Goal: Submit feedback/report problem: Submit feedback/report problem

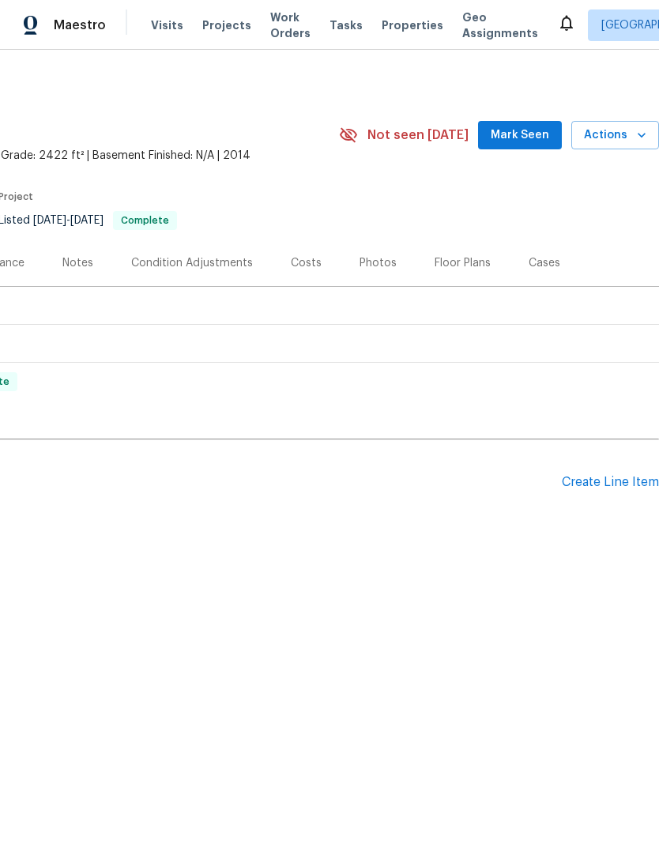
scroll to position [0, 234]
click at [636, 130] on icon "button" at bounding box center [641, 135] width 16 height 16
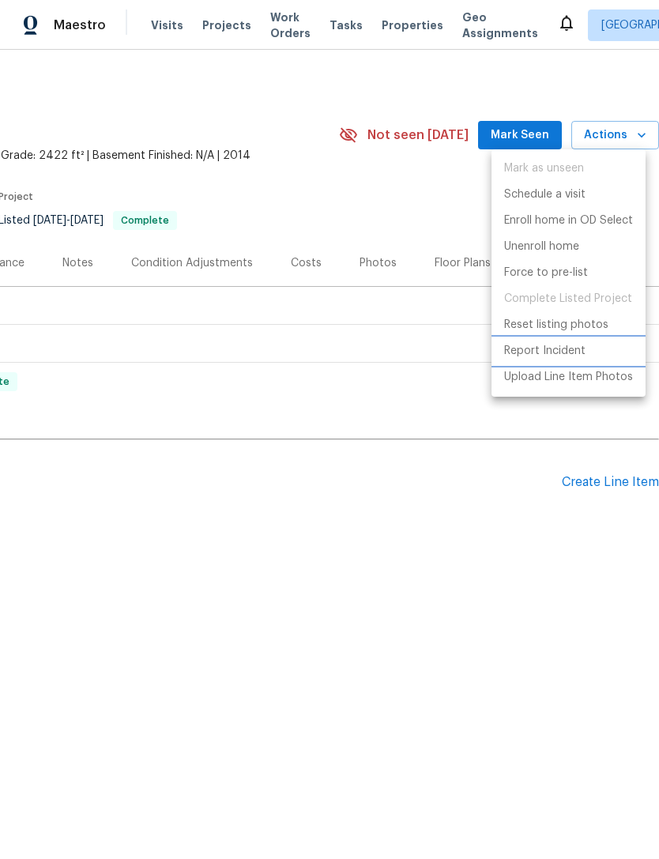
click at [584, 342] on li "Report Incident" at bounding box center [568, 351] width 154 height 26
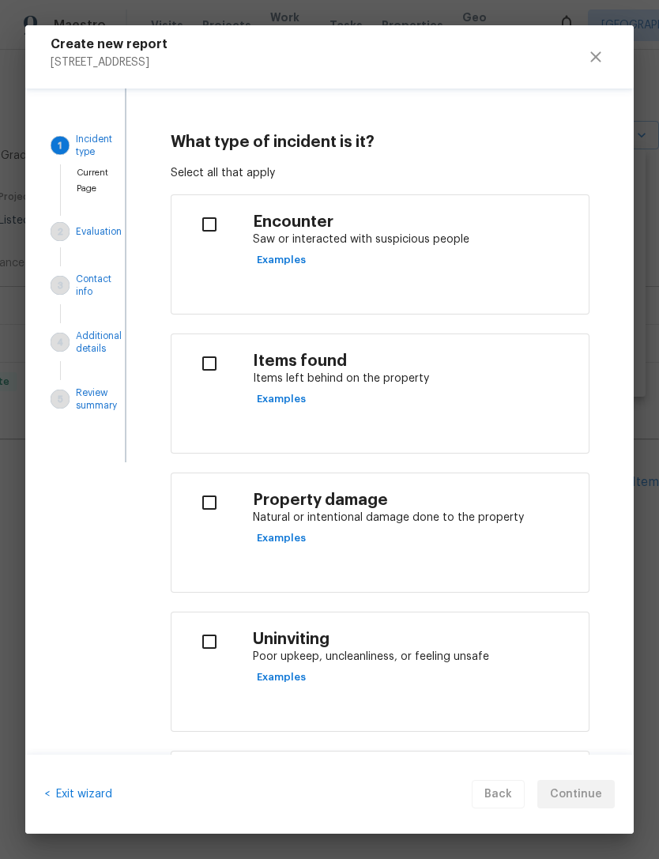
click at [219, 506] on input "checkbox" at bounding box center [209, 502] width 50 height 33
checkbox input "true"
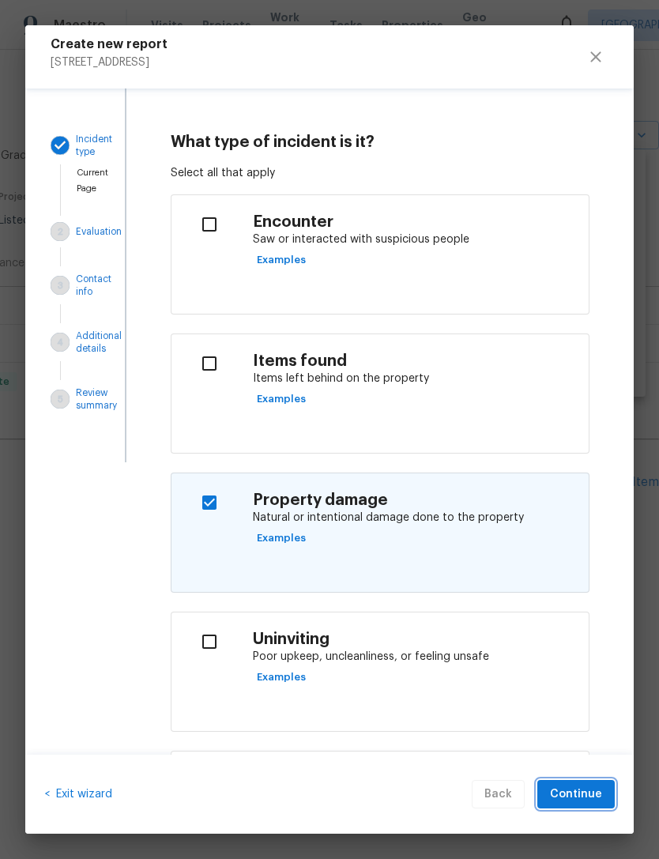
click at [581, 797] on span "Continue" at bounding box center [576, 794] width 52 height 20
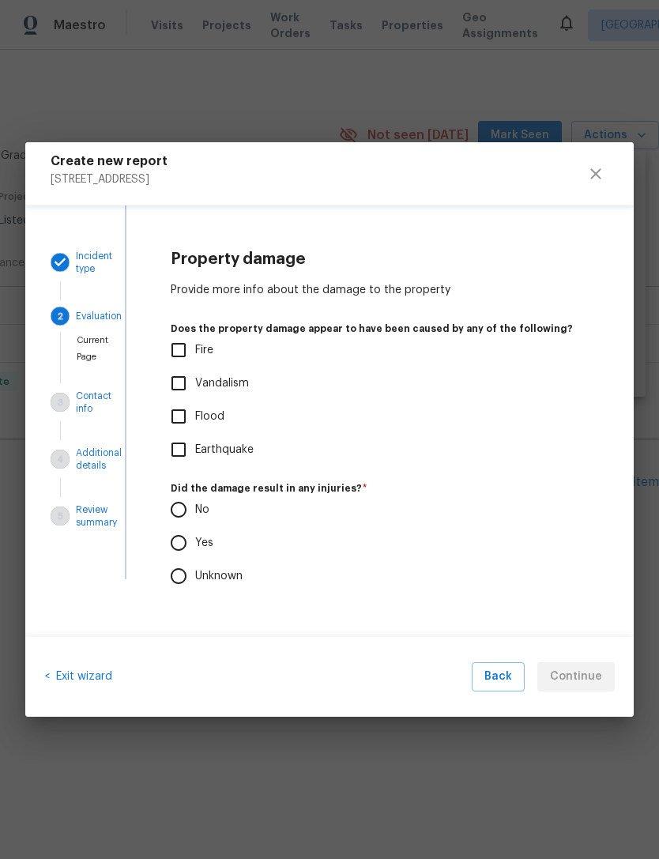
click at [184, 382] on input "Vandalism" at bounding box center [178, 382] width 33 height 33
checkbox input "true"
click at [176, 510] on input "No" at bounding box center [178, 509] width 33 height 33
radio input "true"
click at [574, 675] on span "Continue" at bounding box center [576, 677] width 52 height 20
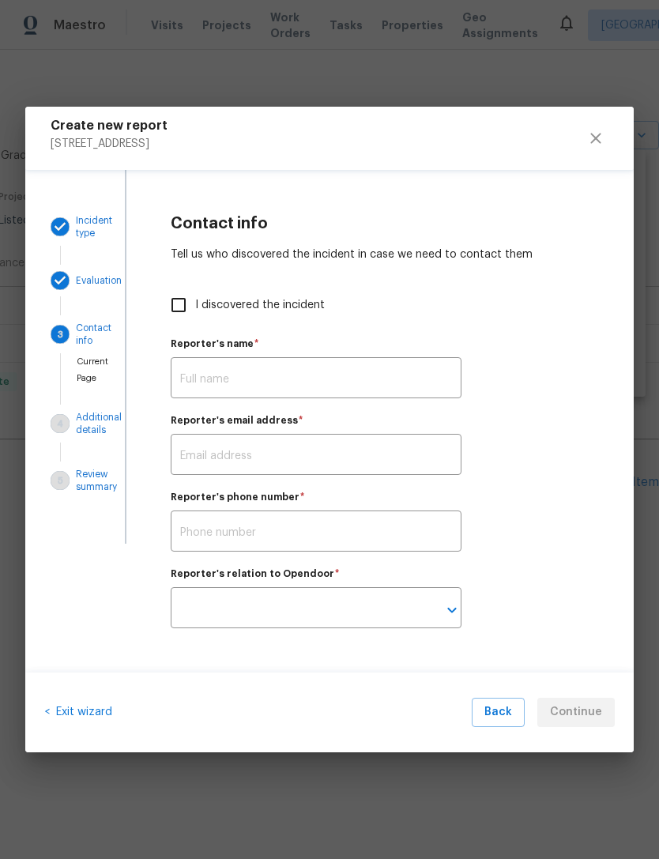
click at [179, 295] on input "I discovered the incident" at bounding box center [178, 304] width 33 height 33
checkbox input "true"
type input "[PERSON_NAME]"
type input "[PERSON_NAME][EMAIL_ADDRESS][PERSON_NAME][DOMAIN_NAME]"
type input "Opendoor employee"
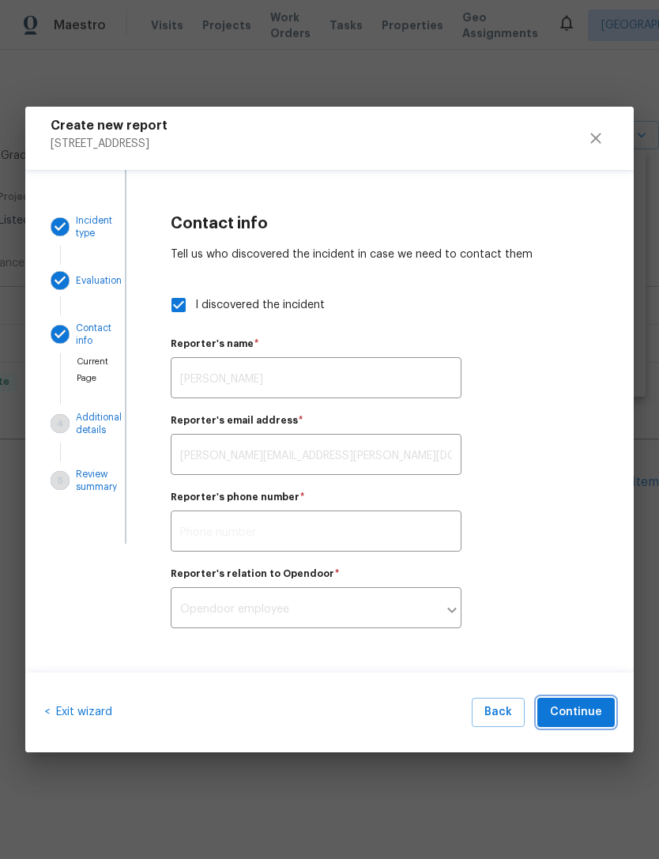
click at [570, 711] on span "Continue" at bounding box center [576, 712] width 52 height 20
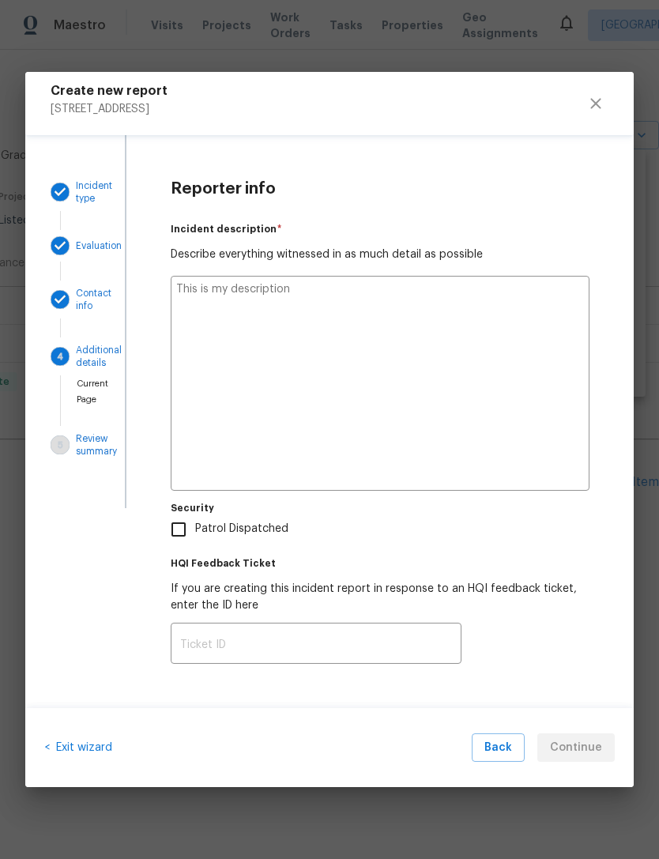
click at [210, 291] on textarea at bounding box center [380, 383] width 419 height 215
type textarea "C"
type textarea "x"
type textarea "Ca"
type textarea "x"
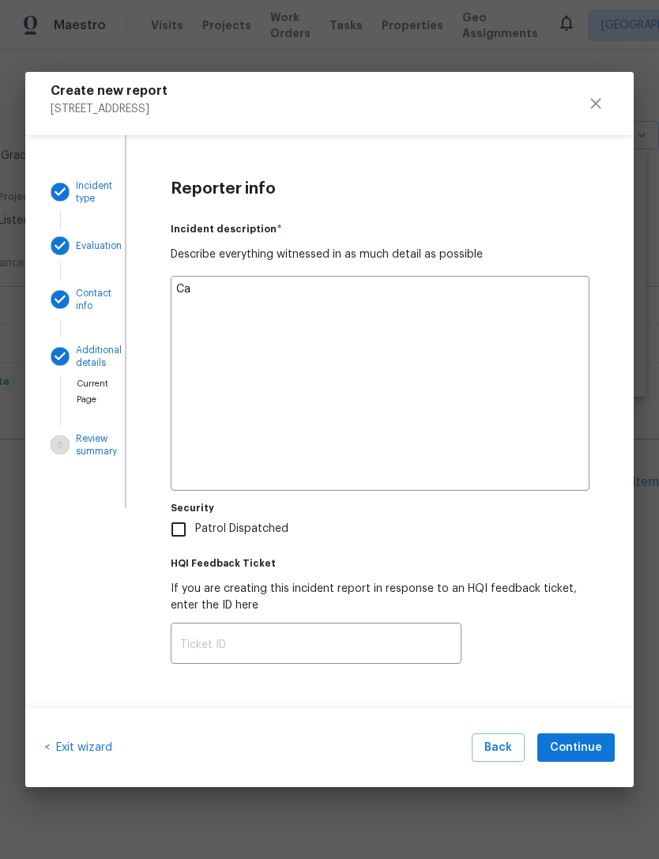
type textarea "Cam"
type textarea "x"
type textarea "Came"
type textarea "x"
type textarea "Came"
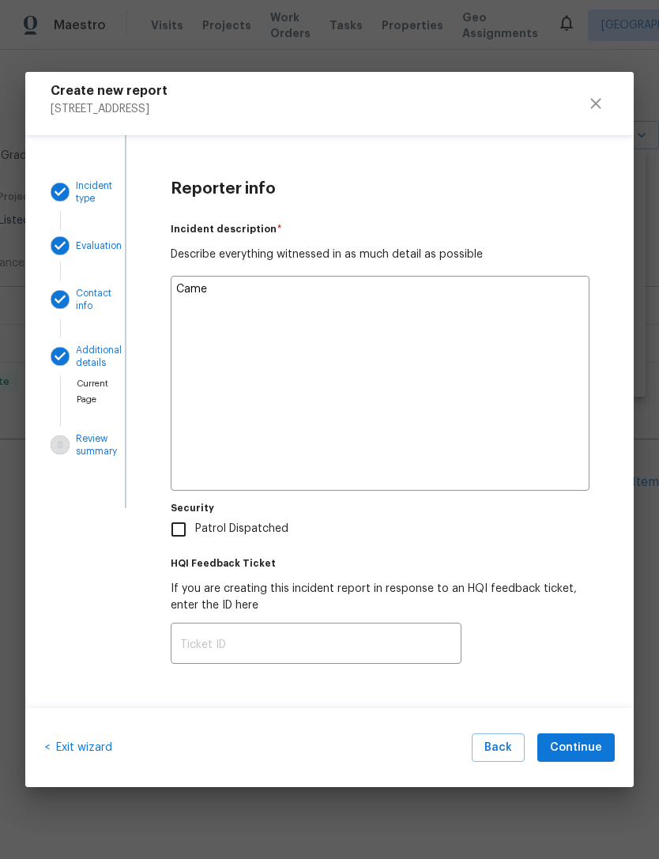
type textarea "x"
type textarea "Came b"
type textarea "x"
type textarea "Came by"
type textarea "x"
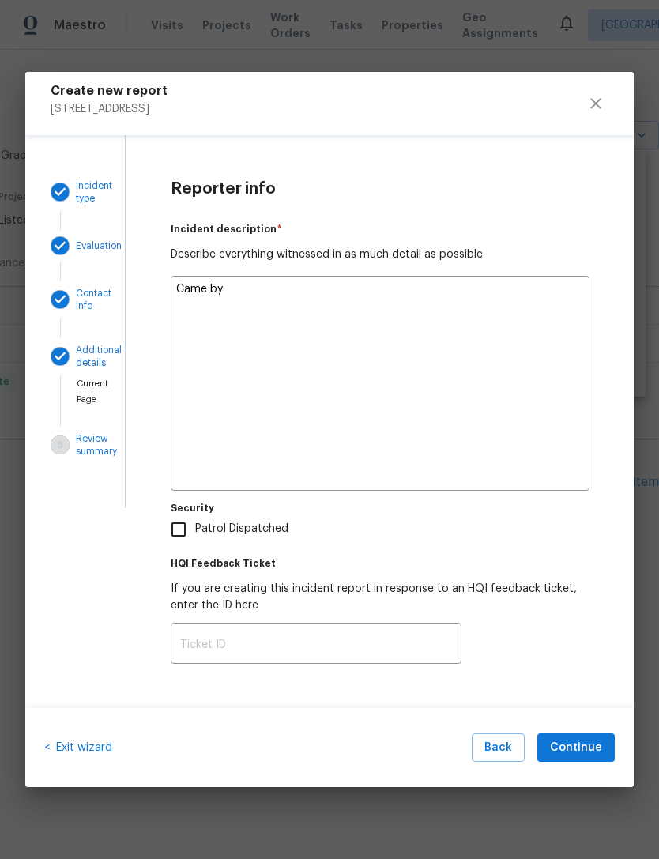
type textarea "Came by"
type textarea "x"
type textarea "Came by f"
type textarea "x"
type textarea "Came by fo"
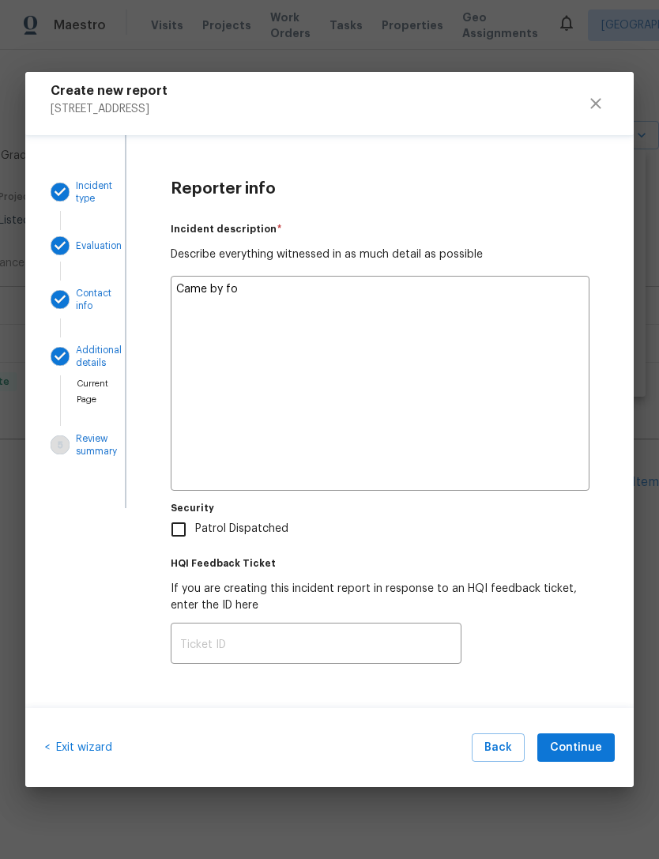
type textarea "x"
type textarea "Came by for"
type textarea "x"
type textarea "Came by for"
type textarea "x"
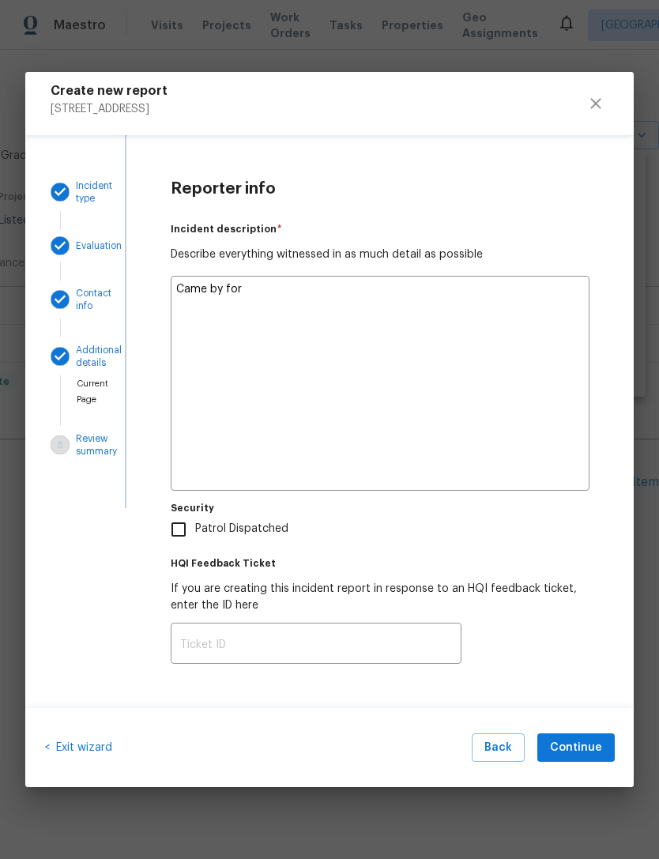
type textarea "Came by for a"
type textarea "x"
type textarea "Came by for a"
type textarea "x"
type textarea "Came by for a L"
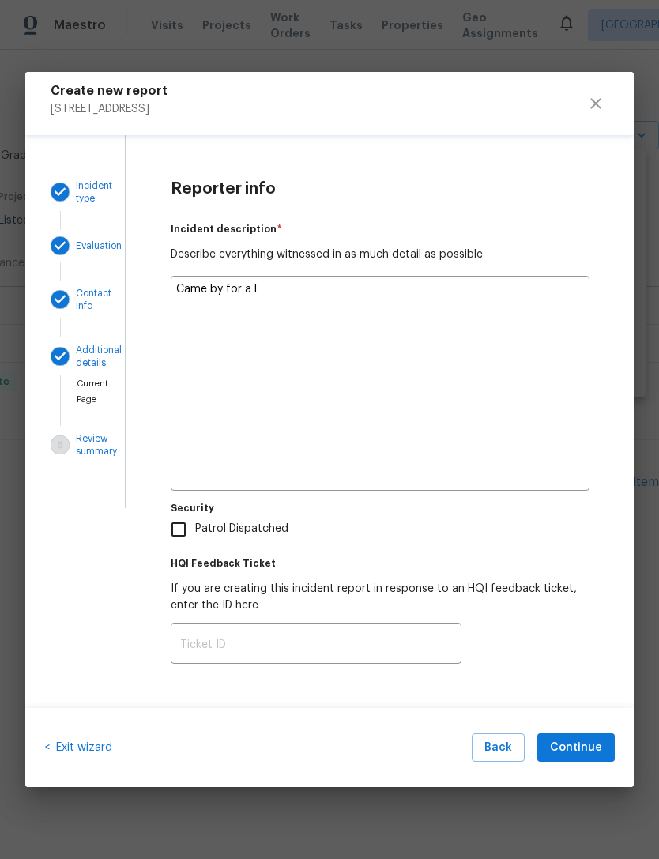
type textarea "x"
type textarea "Came by for a LI"
type textarea "x"
type textarea "Came by for a LID"
type textarea "x"
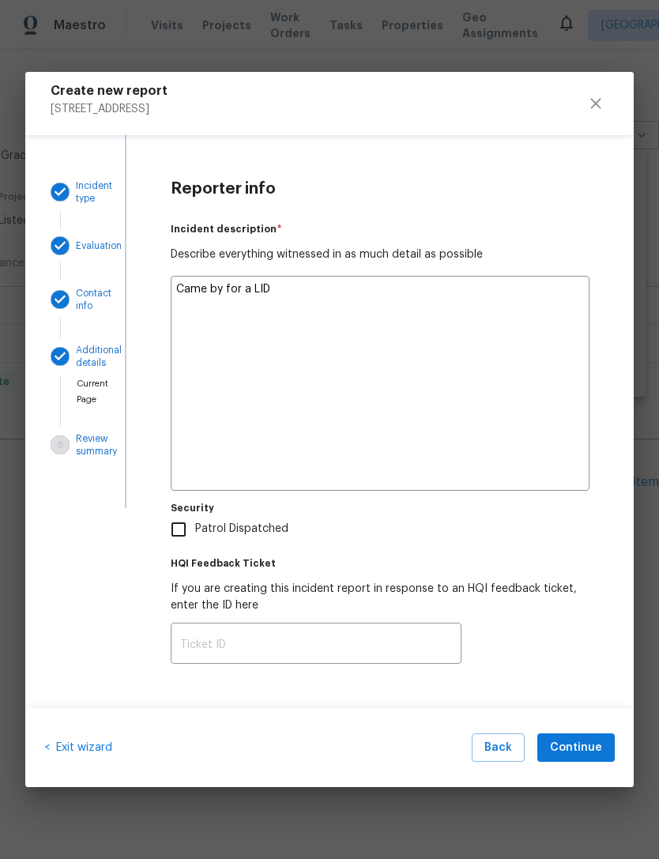
type textarea "Came by for a LIDS"
type textarea "x"
type textarea "Came by for a LIDS"
type textarea "x"
type textarea "Came by for a LIDS v"
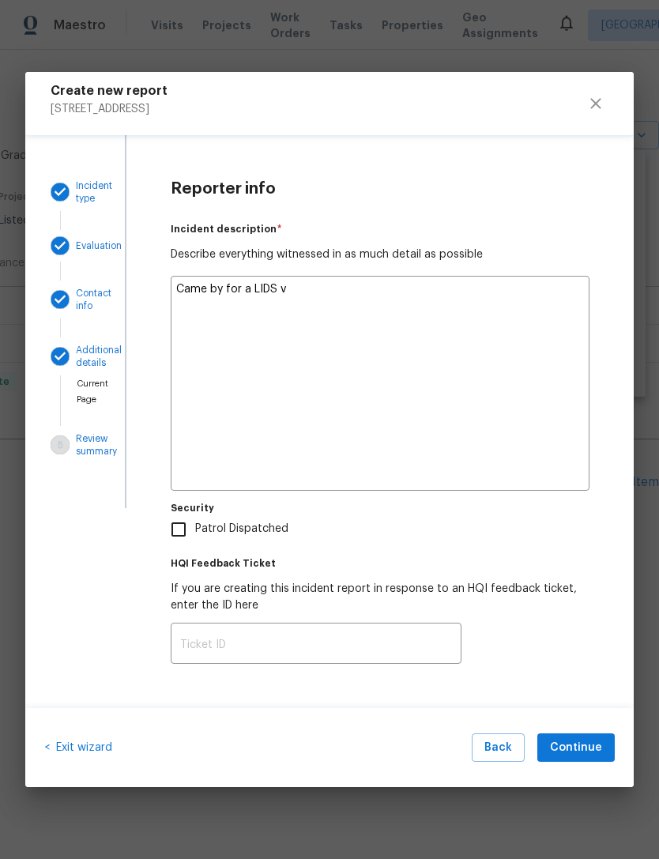
type textarea "x"
type textarea "Came by for a LIDS vi"
type textarea "x"
type textarea "Came by for a LIDS vis"
type textarea "x"
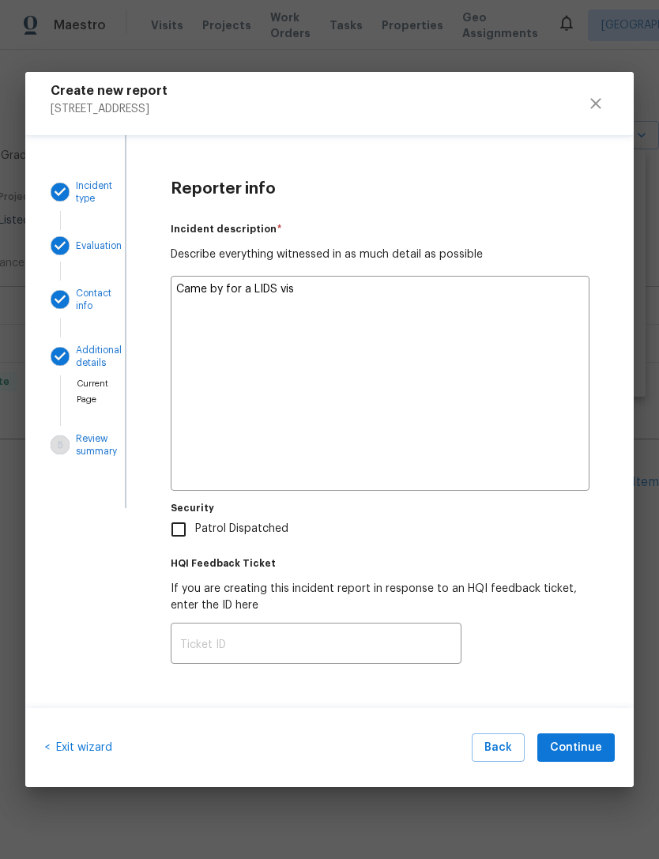
type textarea "Came by for a LIDS visi"
type textarea "x"
type textarea "Came by for a LIDS visit"
type textarea "x"
type textarea "Came by for a LIDS visit"
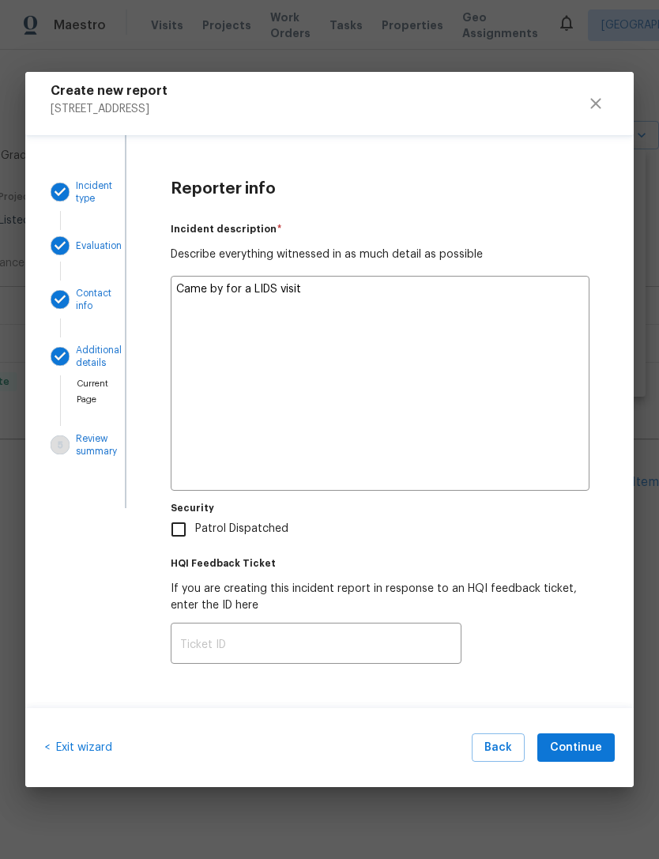
type textarea "x"
type textarea "Came by for a LIDS visit a"
type textarea "x"
type textarea "Came by for a LIDS visit an"
type textarea "x"
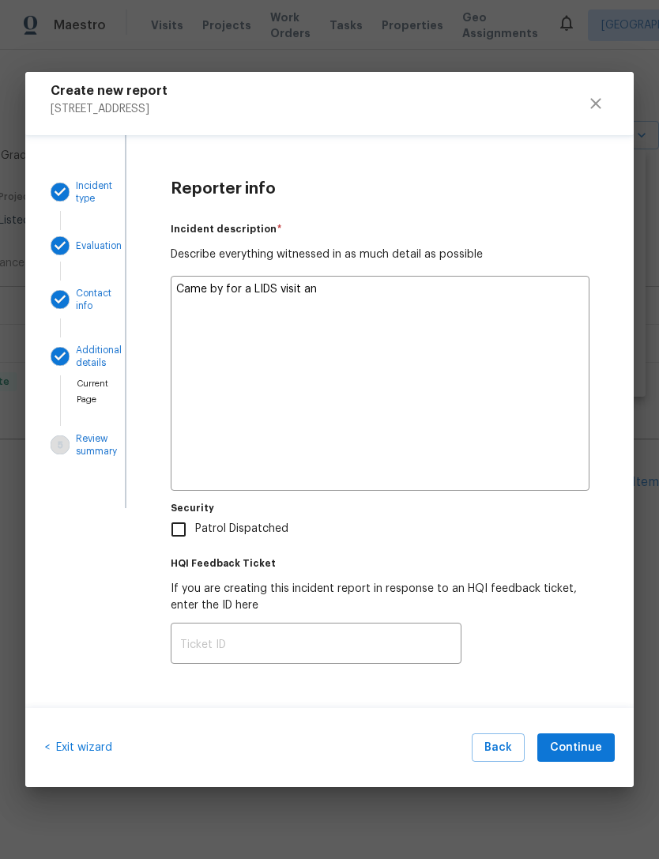
type textarea "Came by for a LIDS visit and"
type textarea "x"
type textarea "Came by for a LIDS visit and"
type textarea "x"
type textarea "Came by for a LIDS visit and n"
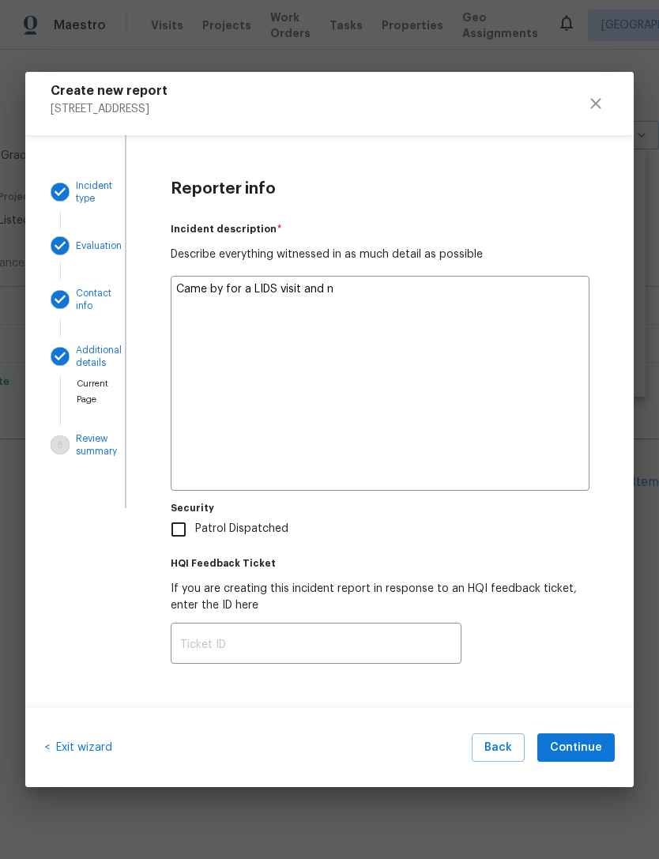
type textarea "x"
type textarea "Came by for a LIDS visit and no"
type textarea "x"
type textarea "Came by for a LIDS visit and not"
type textarea "x"
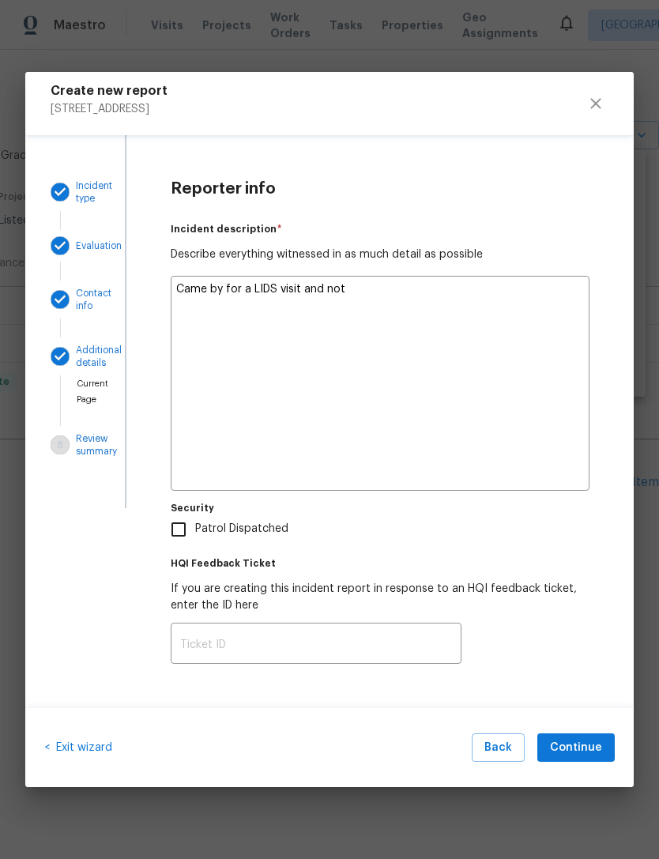
type textarea "Came by for a LIDS visit and noth"
type textarea "x"
type textarea "Came by for a LIDS visit and nothi"
type textarea "x"
type textarea "Came by for a LIDS visit and nothin"
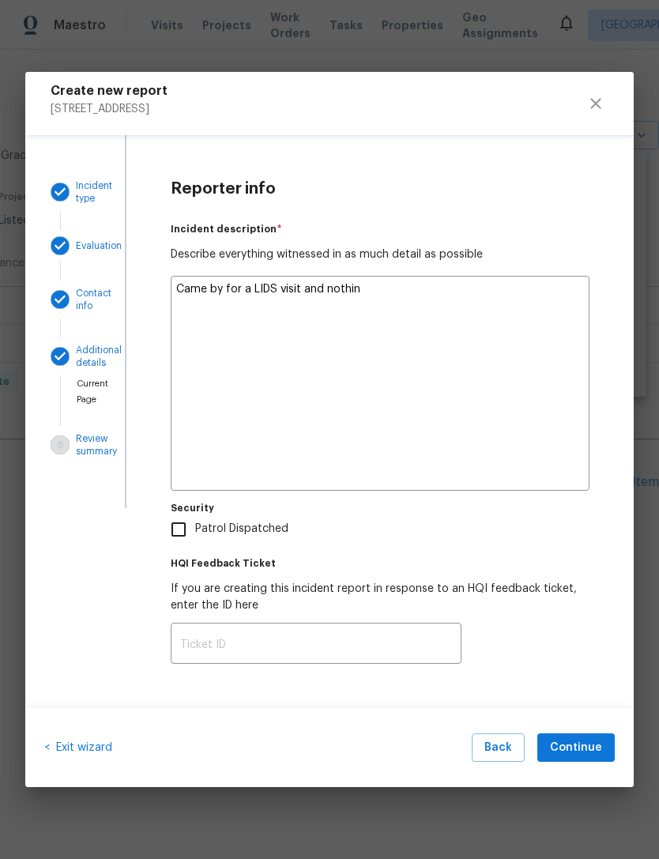
type textarea "x"
type textarea "Came by for a LIDS visit and nothing"
type textarea "x"
type textarea "Came by for a LIDS visit and nothing"
type textarea "x"
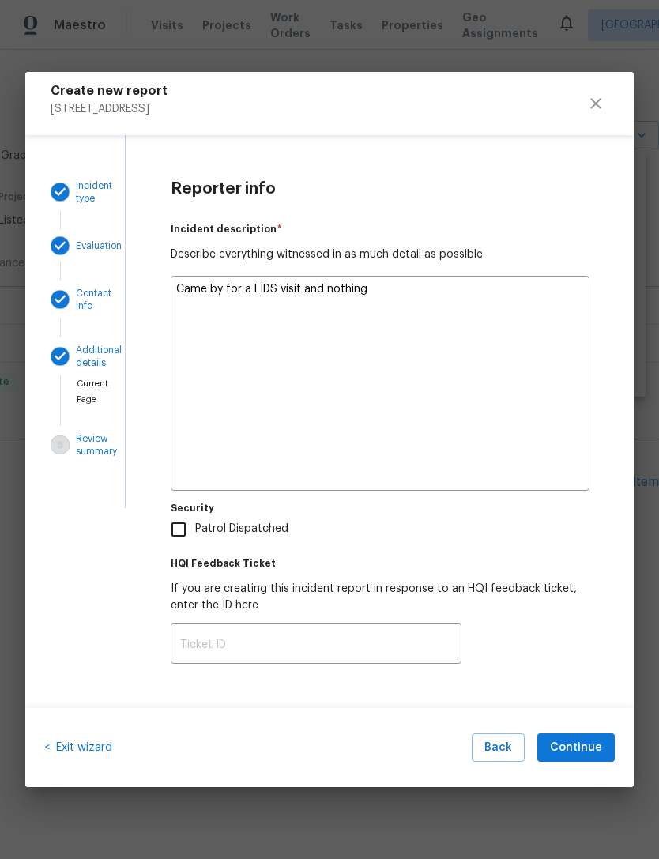
type textarea "Came by for a LIDS visit and nothing s"
type textarea "x"
type textarea "Came by for a LIDS visit and nothing se"
type textarea "x"
type textarea "Came by for a LIDS visit and nothing see"
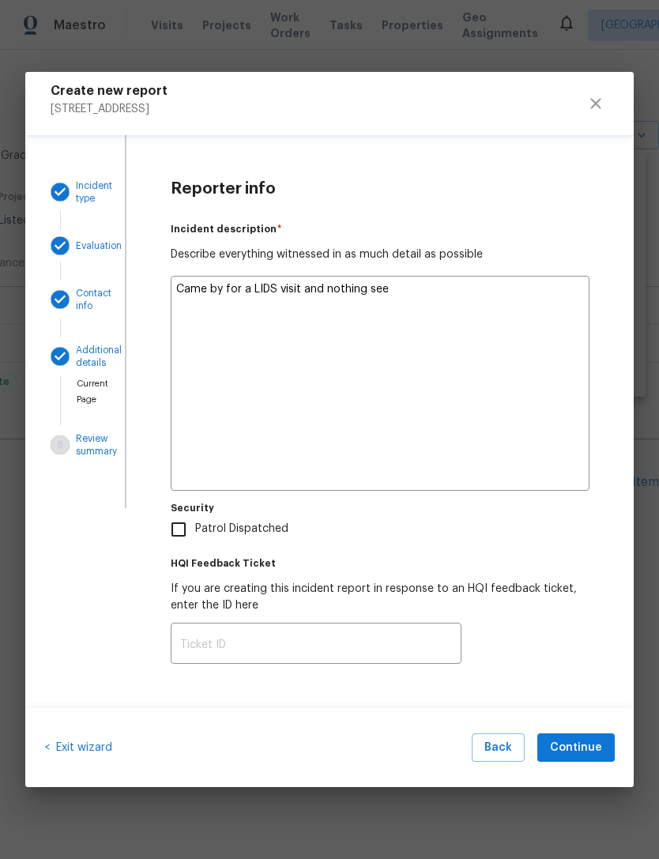
type textarea "x"
type textarea "Came by for a LIDS visit and nothing seem"
type textarea "x"
type textarea "Came by for a LIDS visit and nothing seeme"
type textarea "x"
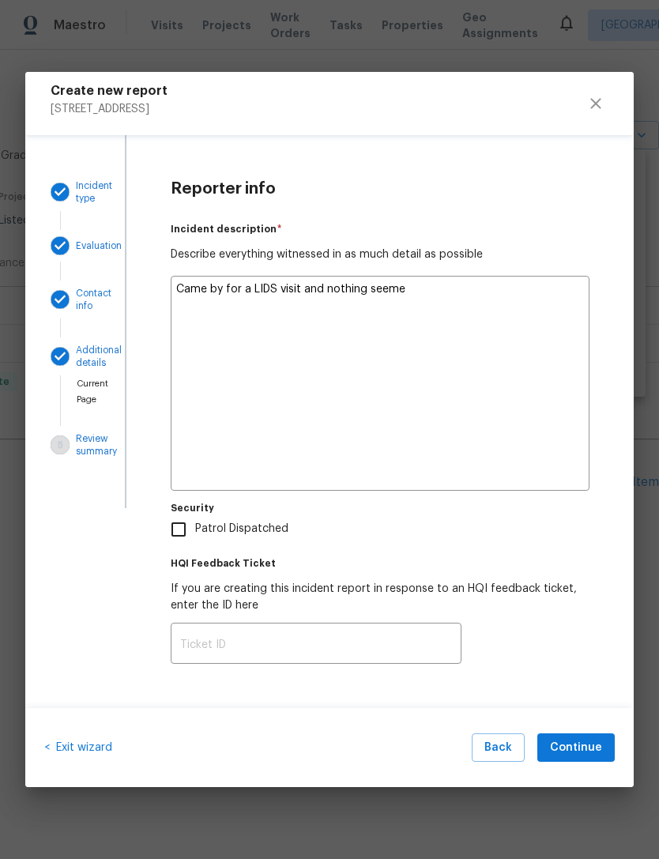
type textarea "Came by for a LIDS visit and nothing seemed"
type textarea "x"
type textarea "Came by for a LIDS visit and nothing seemed"
type textarea "x"
type textarea "Came by for a LIDS visit and nothing seemed o"
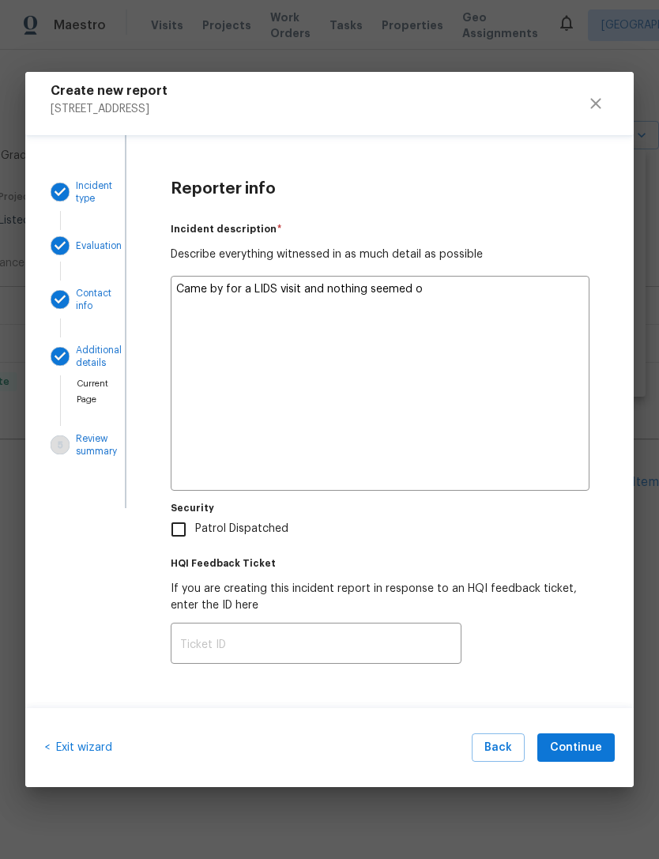
type textarea "x"
type textarea "Came by for a LIDS visit and nothing seemed ou"
type textarea "x"
type textarea "Came by for a LIDS visit and nothing seemed out"
type textarea "x"
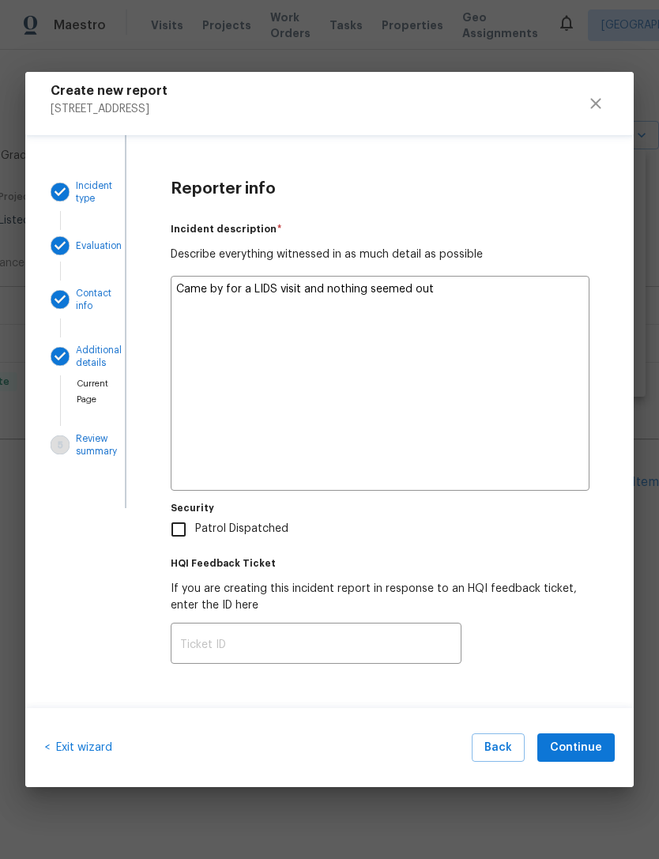
type textarea "Came by for a LIDS visit and nothing seemed out"
type textarea "x"
type textarea "Came by for a LIDS visit and nothing seemed out i"
type textarea "x"
type textarea "Came by for a LIDS visit and nothing seemed out if"
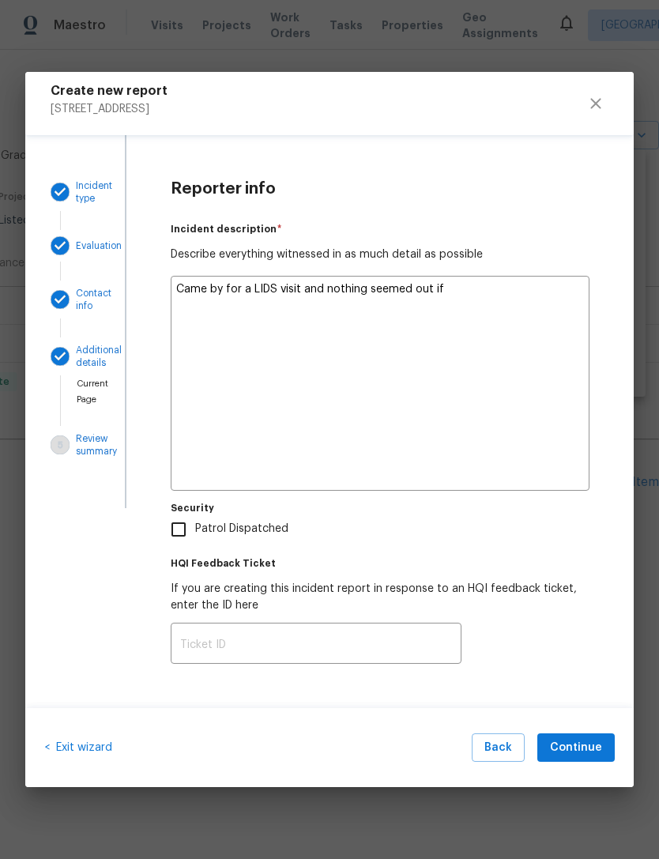
type textarea "x"
type textarea "Came by for a LIDS visit and nothing seemed out of"
type textarea "x"
type textarea "Came by for a LIDS visit and nothing seemed out of"
type textarea "x"
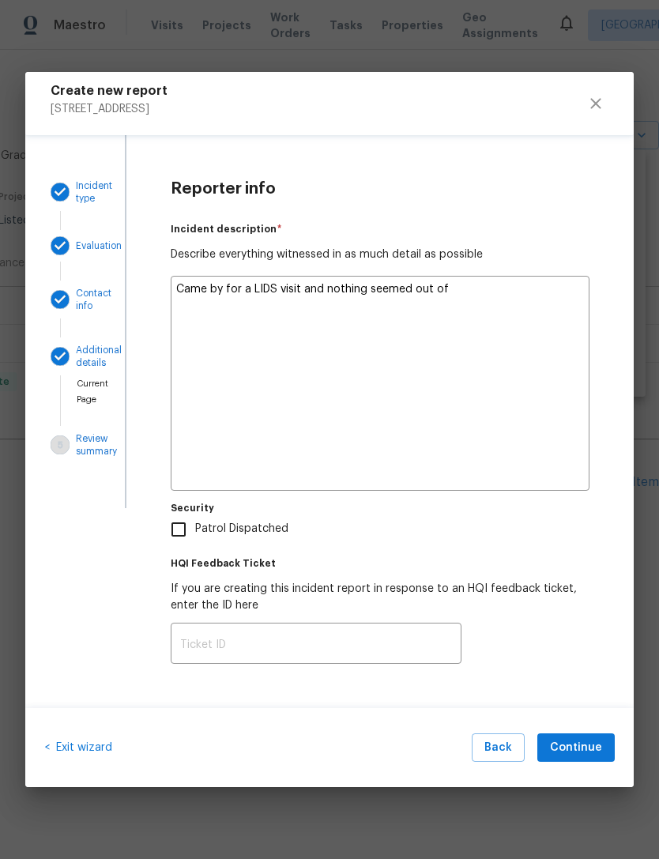
type textarea "Came by for a LIDS visit and nothing seemed out of t"
type textarea "x"
type textarea "Came by for a LIDS visit and nothing seemed out of th"
type textarea "x"
type textarea "Came by for a LIDS visit and nothing seemed out of the"
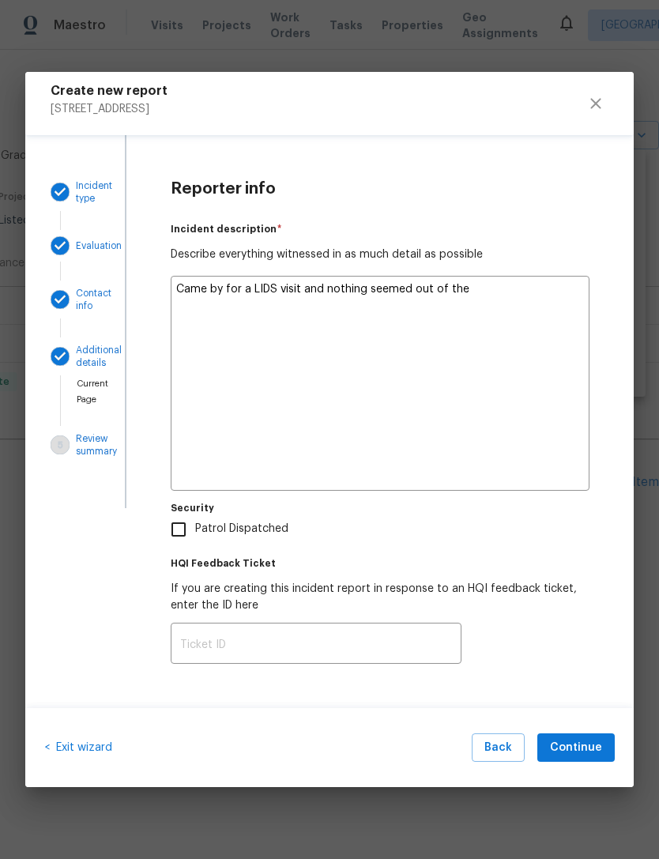
type textarea "x"
type textarea "Came by for a LIDS visit and nothing seemed out of the"
type textarea "x"
type textarea "Came by for a LIDS visit and nothing seemed out of the o"
type textarea "x"
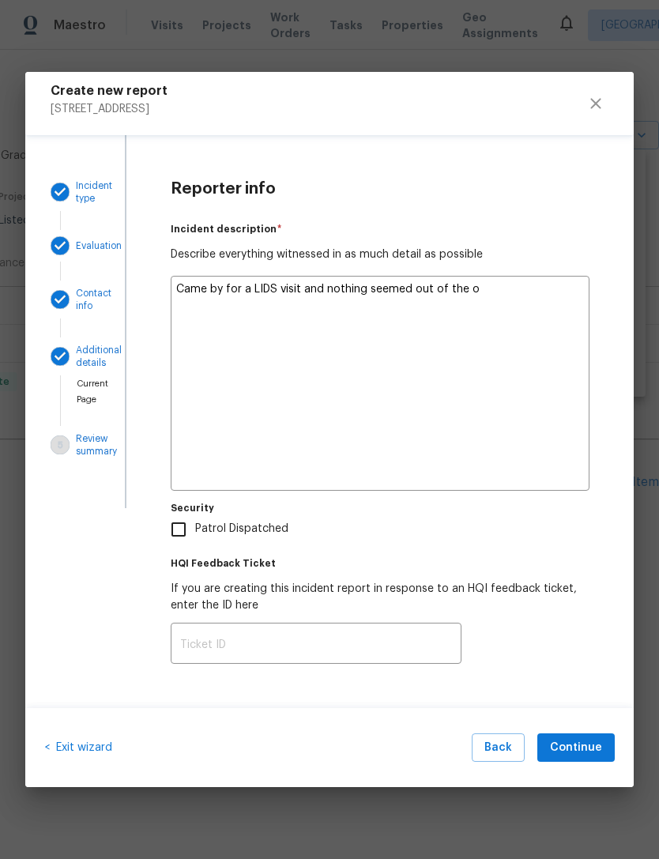
type textarea "Came by for a LIDS visit and nothing seemed out of the or"
type textarea "x"
type textarea "Came by for a LIDS visit and nothing seemed out of the ord"
type textarea "x"
type textarea "Came by for a LIDS visit and nothing seemed out of the ordi"
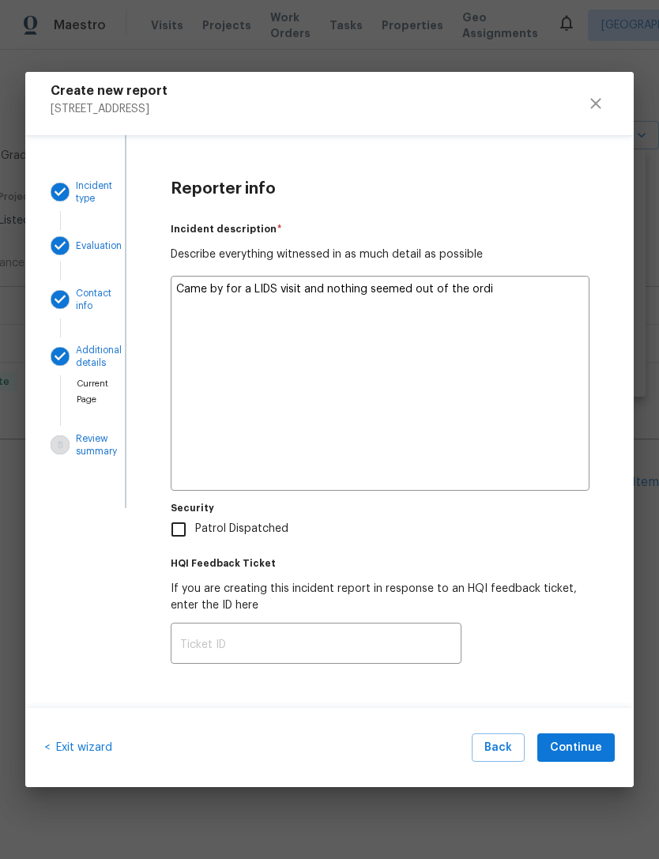
type textarea "x"
type textarea "Came by for a LIDS visit and nothing seemed out of the ordinary"
type textarea "x"
type textarea "Came by for a LIDS visit and nothing seemed out of the ordinary"
type textarea "x"
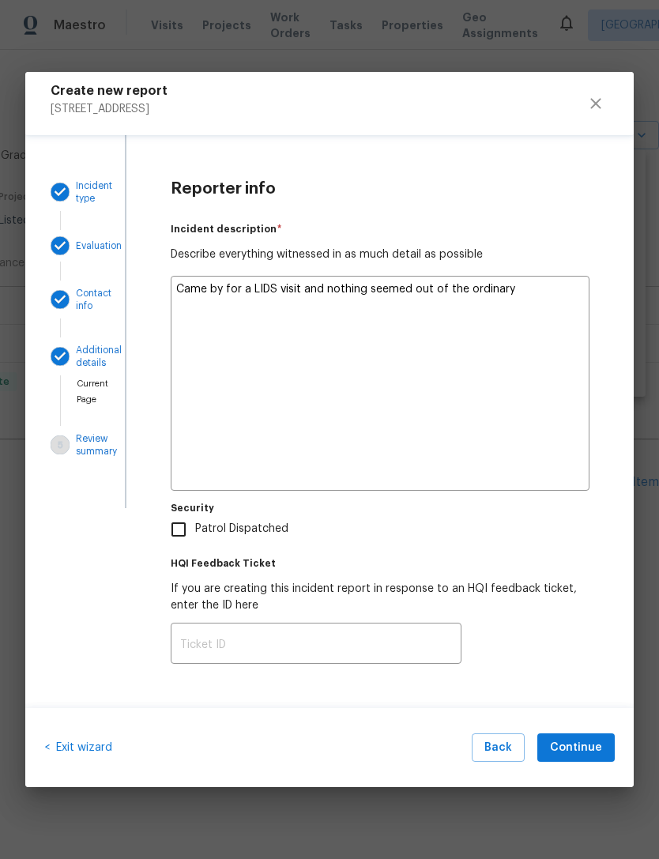
type textarea "Came by for a LIDS visit and nothing seemed out of the ordinary u"
type textarea "x"
type textarea "Came by for a LIDS visit and nothing seemed out of the ordinary up"
type textarea "x"
type textarea "Came by for a LIDS visit and nothing seemed out of the ordinary upo"
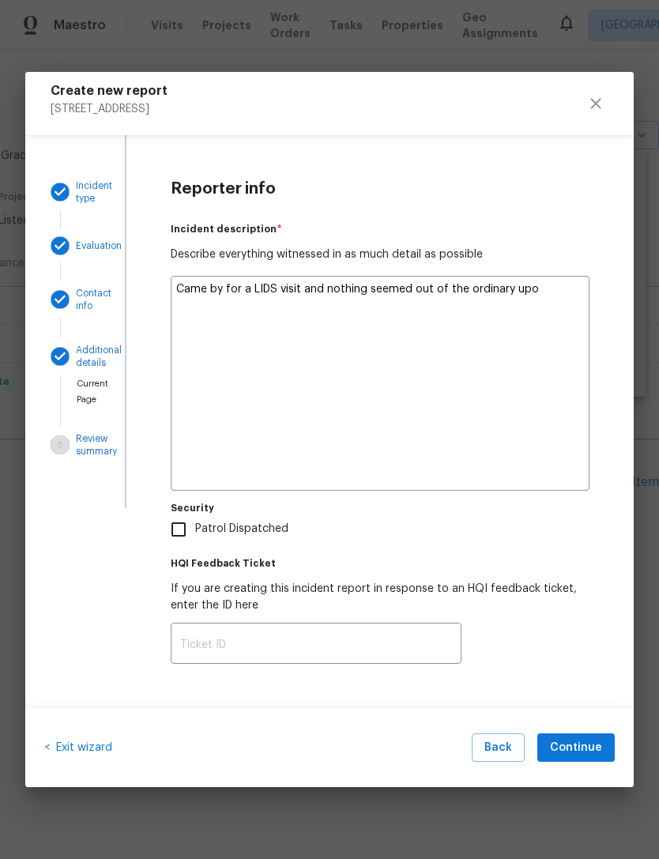
type textarea "x"
type textarea "Came by for a LIDS visit and nothing seemed out of the ordinary upon"
type textarea "x"
type textarea "Came by for a LIDS visit and nothing seemed out of the ordinary upon"
type textarea "x"
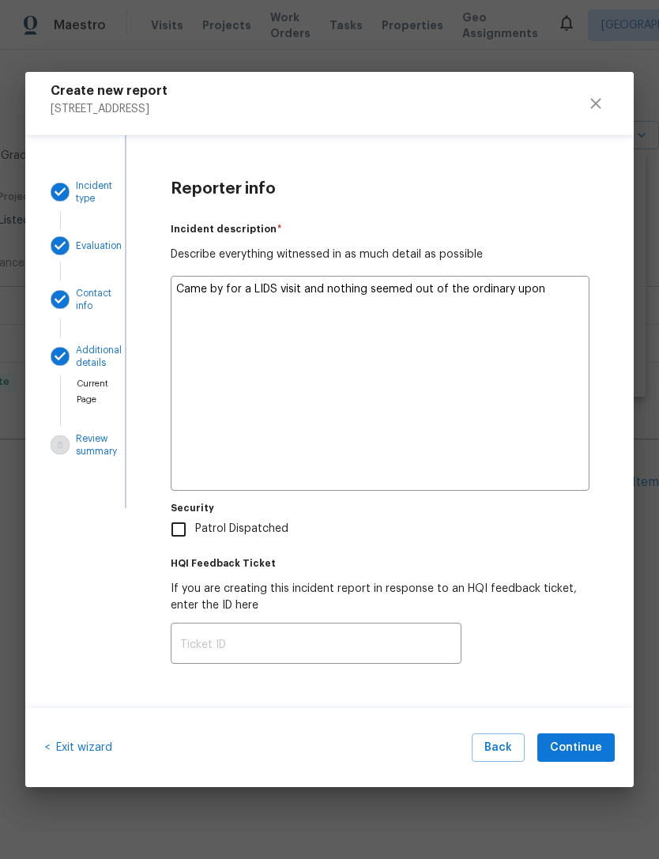
type textarea "Came by for a LIDS visit and nothing seemed out of the ordinary upon a"
type textarea "x"
type textarea "Came by for a LIDS visit and nothing seemed out of the ordinary upon ar"
type textarea "x"
type textarea "Came by for a LIDS visit and nothing seemed out of the ordinary upon arr"
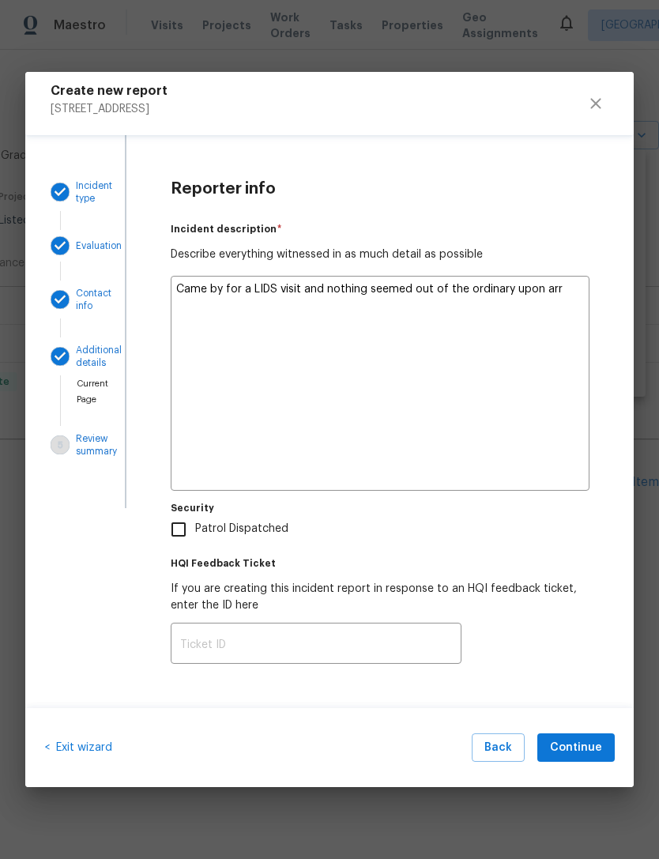
type textarea "x"
type textarea "Came by for a LIDS visit and nothing seemed out of the ordinary upon [PERSON_NA…"
type textarea "x"
type textarea "Came by for a LIDS visit and nothing seemed out of the ordinary upon arriv"
type textarea "x"
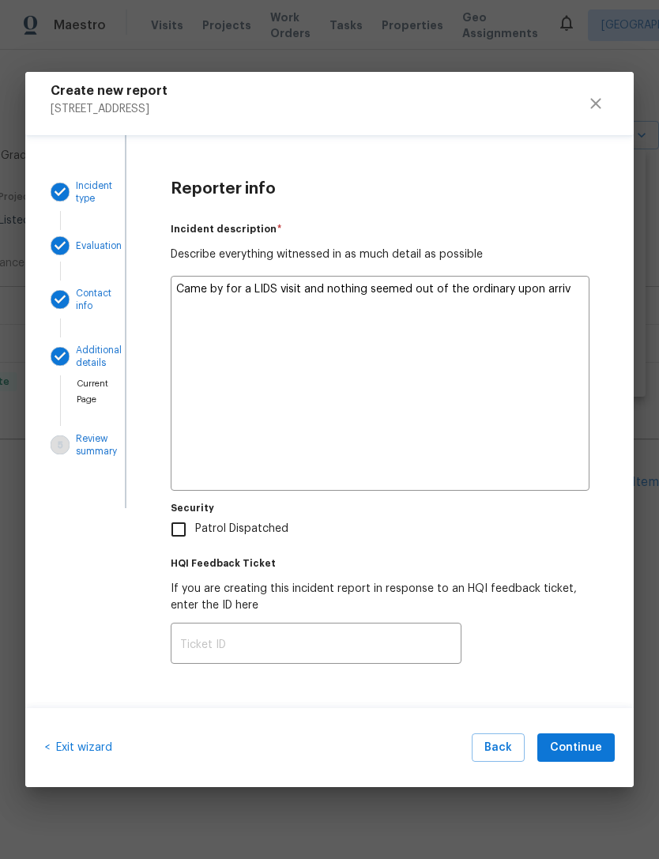
type textarea "Came by for a LIDS visit and nothing seemed out of the ordinary upon arriva"
type textarea "x"
type textarea "Came by for a LIDS visit and nothing seemed out of the ordinary upon arrival"
type textarea "x"
type textarea "Came by for a LIDS visit and nothing seemed out of the ordinary upon arrival,"
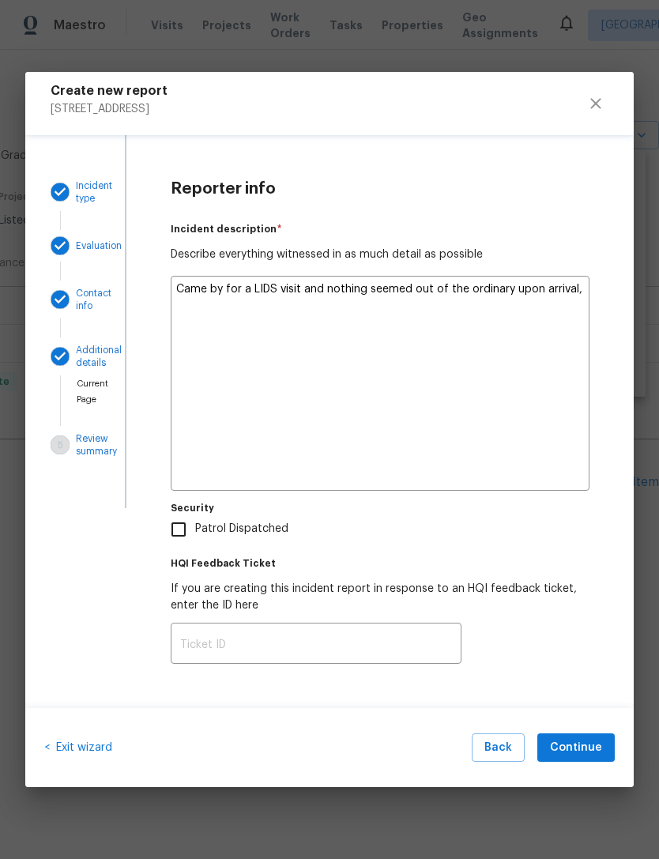
type textarea "x"
type textarea "Came by for a LIDS visit and nothing seemed out of the ordinary upon arrival,"
type textarea "x"
type textarea "Came by for a LIDS visit and nothing seemed out of the ordinary upon arrival, h"
type textarea "x"
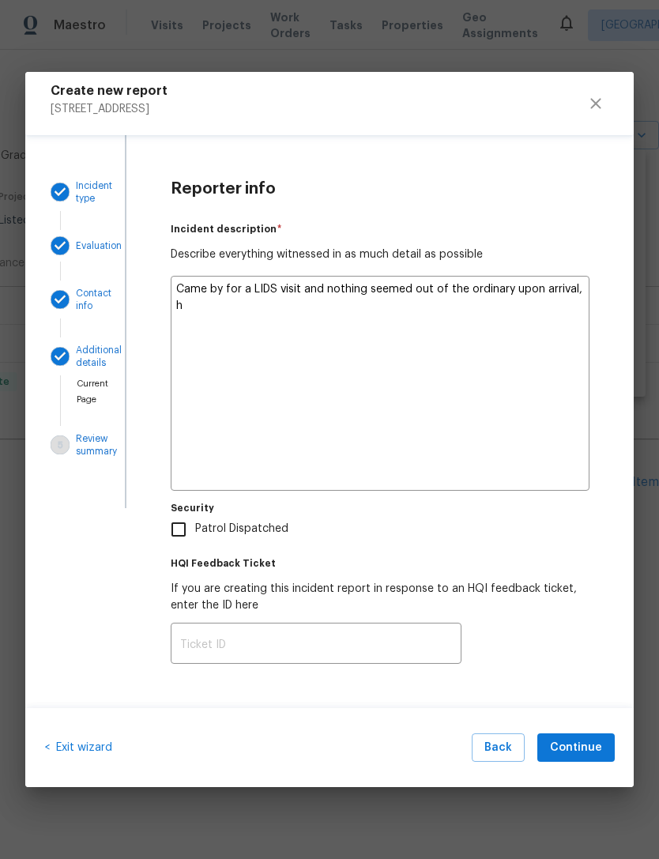
type textarea "Came by for a LIDS visit and nothing seemed out of the ordinary upon arrival, ho"
type textarea "x"
type textarea "Came by for a LIDS visit and nothing seemed out of the ordinary upon arrival, h…"
type textarea "x"
type textarea "Came by for a LIDS visit and nothing seemed out of the ordinary upon arrival, […"
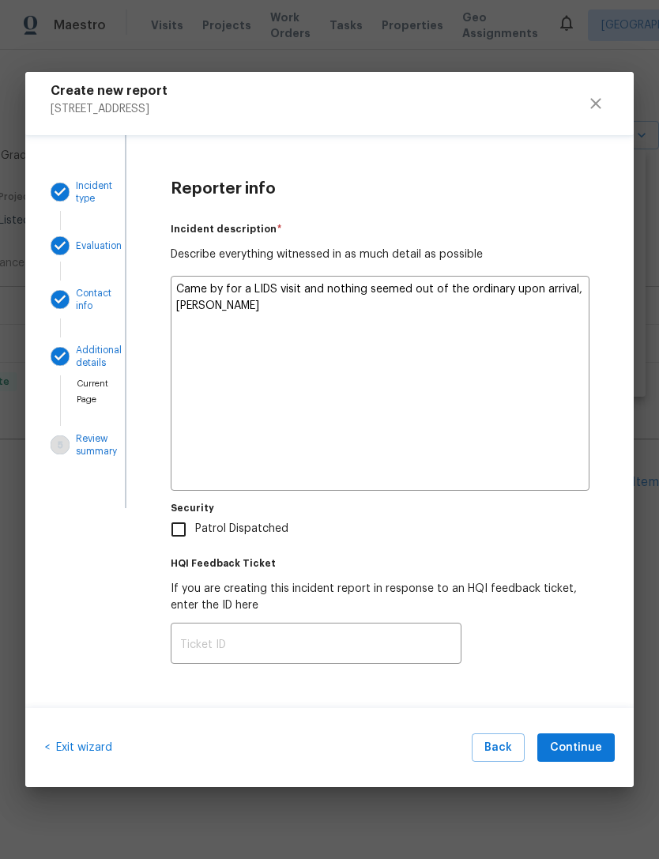
type textarea "x"
type textarea "Came by for a LIDS visit and nothing seemed out of the ordinary upon arrival, […"
type textarea "x"
type textarea "Came by for a LIDS visit and nothing seemed out of the ordinary upon arrival, […"
type textarea "x"
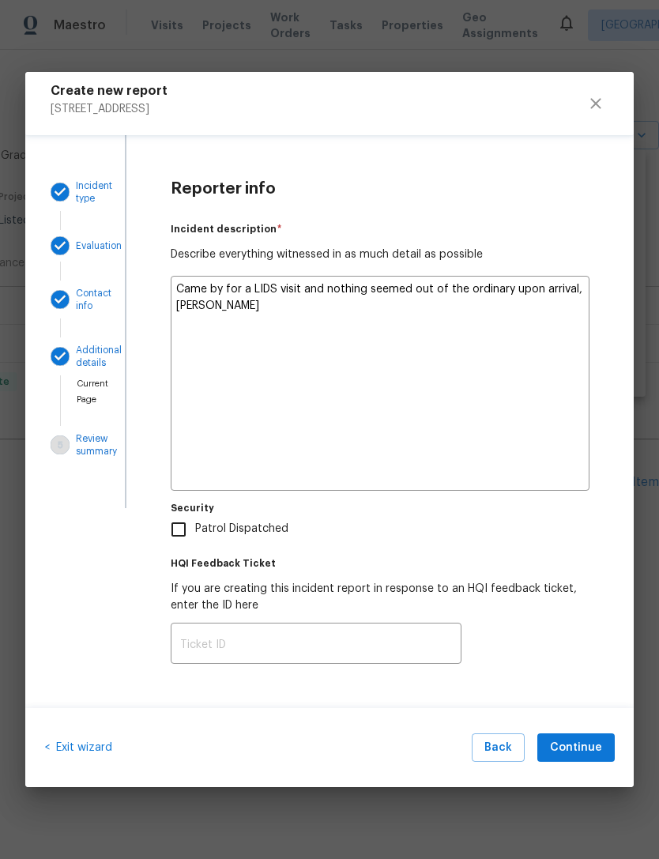
type textarea "Came by for a LIDS visit and nothing seemed out of the ordinary upon arrival, h…"
type textarea "x"
type textarea "Came by for a LIDS visit and nothing seemed out of the ordinary upon arrival, h…"
type textarea "x"
type textarea "Came by for a LIDS visit and nothing seemed out of the ordinary upon arrival, h…"
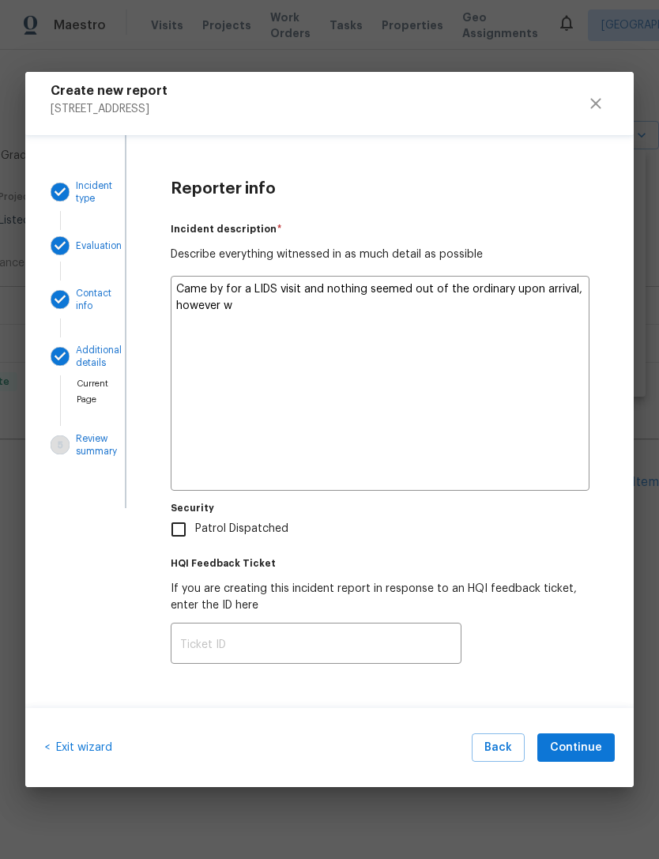
type textarea "x"
type textarea "Came by for a LIDS visit and nothing seemed out of the ordinary upon arrival, h…"
type textarea "x"
type textarea "Came by for a LIDS visit and nothing seemed out of the ordinary upon arrival, h…"
type textarea "x"
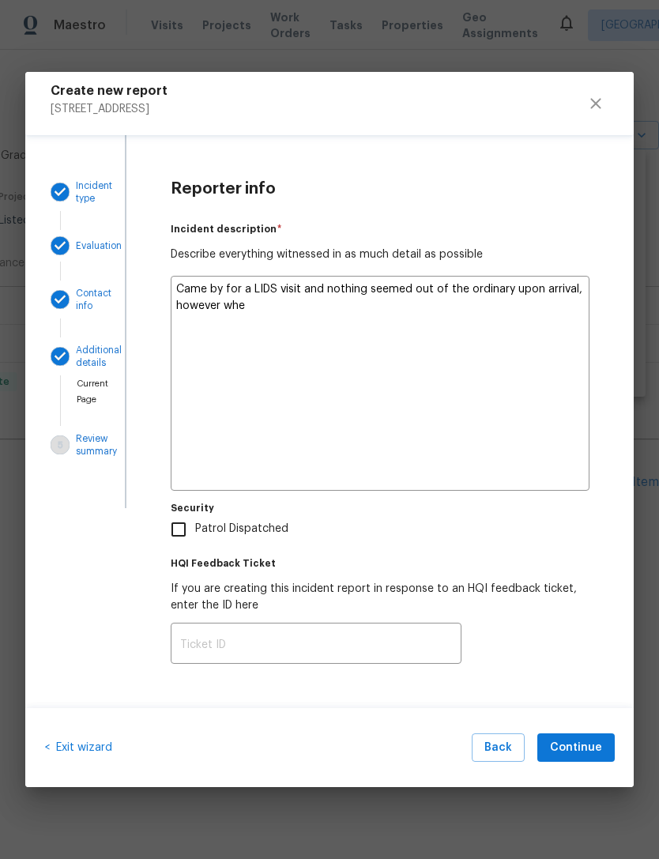
type textarea "Came by for a LIDS visit and nothing seemed out of the ordinary upon arrival, h…"
type textarea "x"
type textarea "Came by for a LIDS visit and nothing seemed out of the ordinary upon arrival, h…"
type textarea "x"
type textarea "Came by for a LIDS visit and nothing seemed out of the ordinary upon arrival, h…"
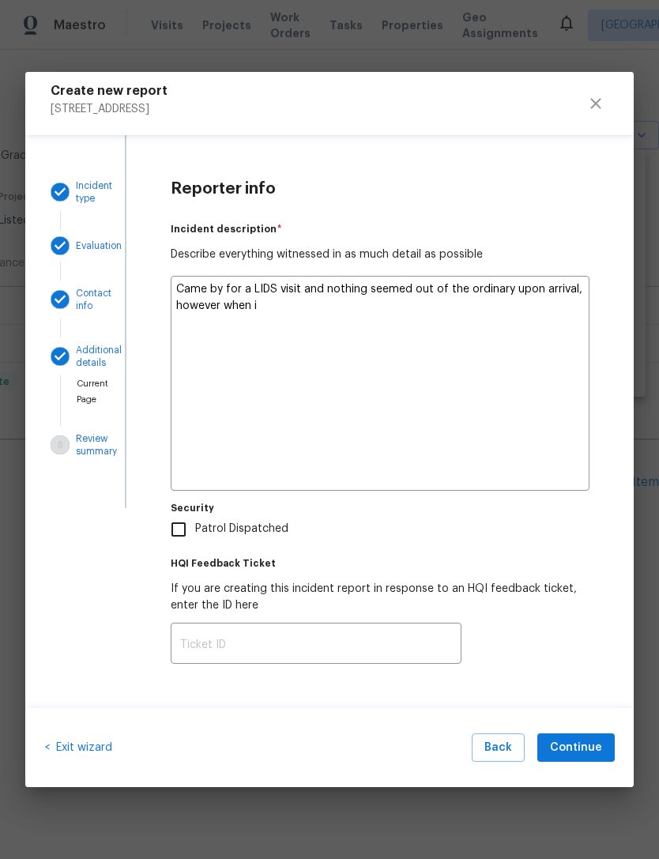
type textarea "x"
type textarea "Came by for a LIDS visit and nothing seemed out of the ordinary upon arrival, h…"
type textarea "x"
type textarea "Came by for a LIDS visit and nothing seemed out of the ordinary upon arrival, h…"
type textarea "x"
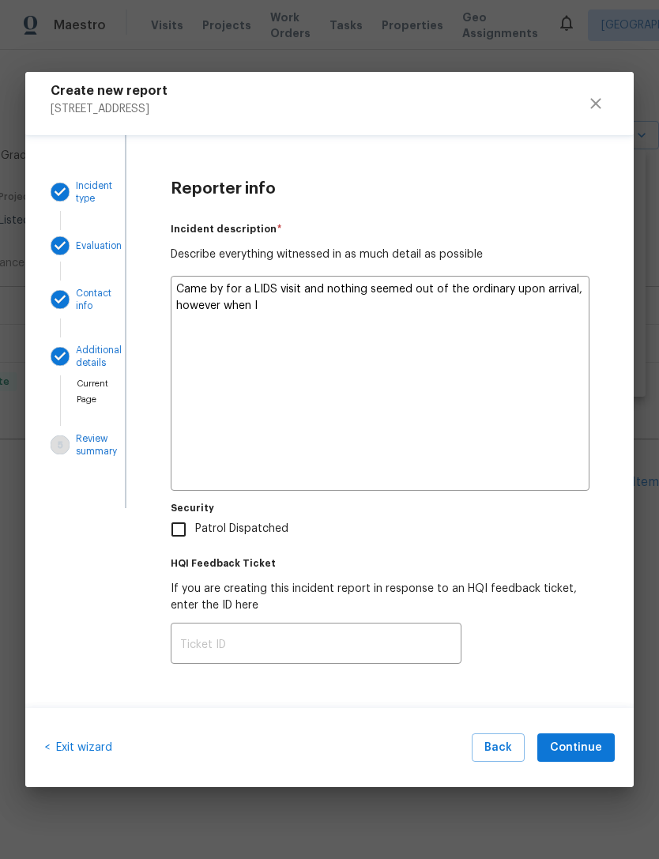
type textarea "Came by for a LIDS visit and nothing seemed out of the ordinary upon arrival, h…"
type textarea "x"
type textarea "Came by for a LIDS visit and nothing seemed out of the ordinary upon arrival, h…"
type textarea "x"
type textarea "Came by for a LIDS visit and nothing seemed out of the ordinary upon arrival, h…"
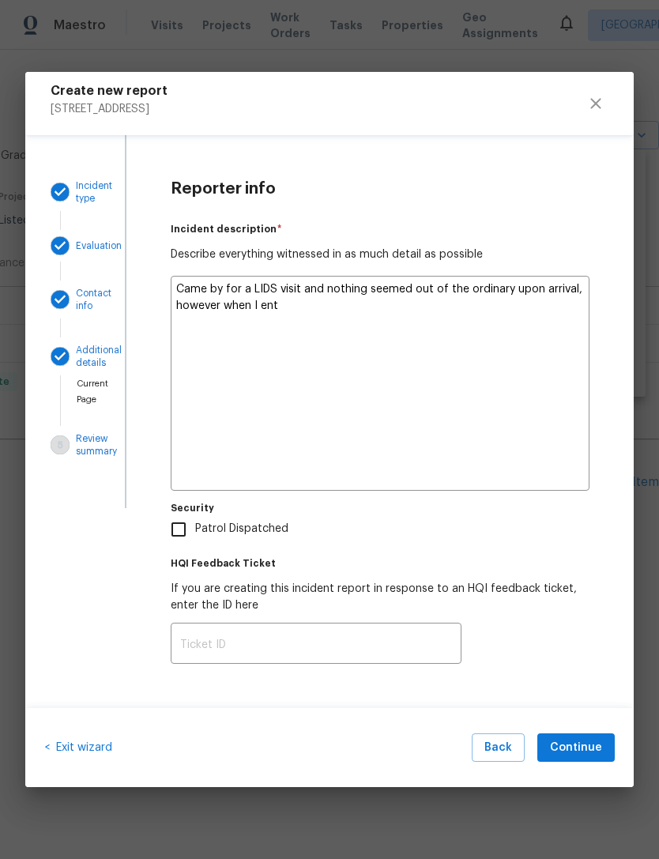
type textarea "x"
type textarea "Came by for a LIDS visit and nothing seemed out of the ordinary upon arrival, h…"
type textarea "x"
type textarea "Came by for a LIDS visit and nothing seemed out of the ordinary upon arrival, h…"
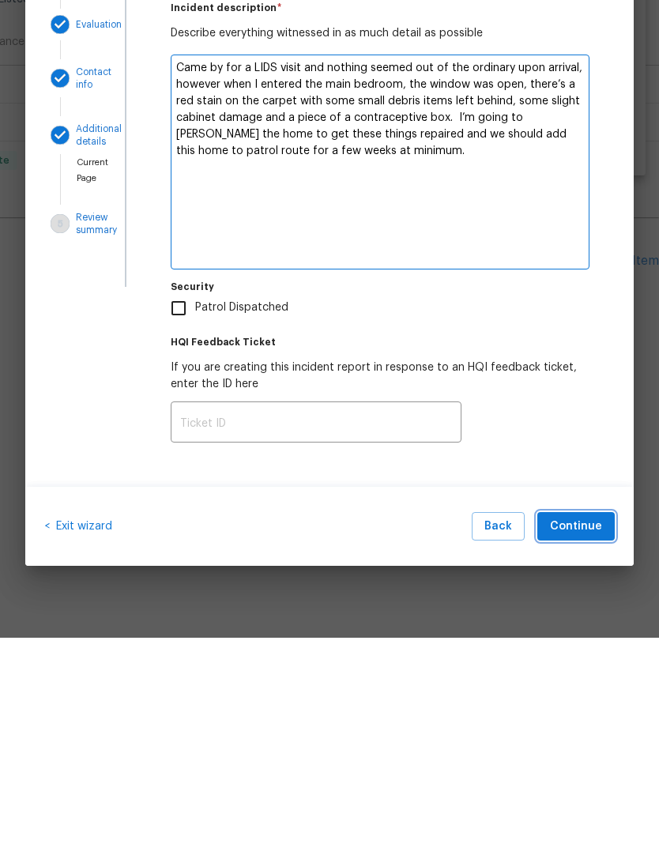
click at [577, 738] on span "Continue" at bounding box center [576, 748] width 52 height 20
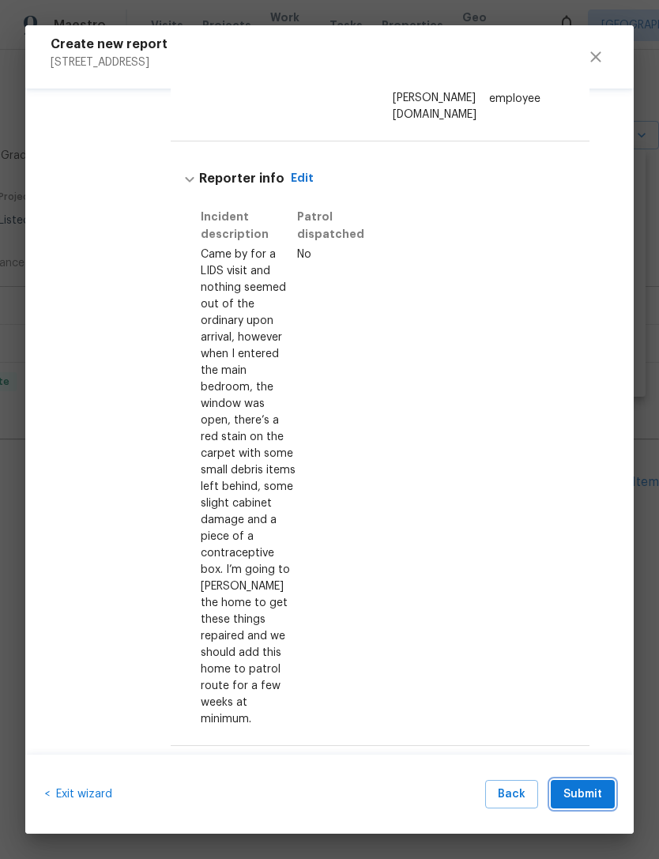
scroll to position [601, 0]
click at [577, 792] on span "Submit" at bounding box center [582, 794] width 39 height 20
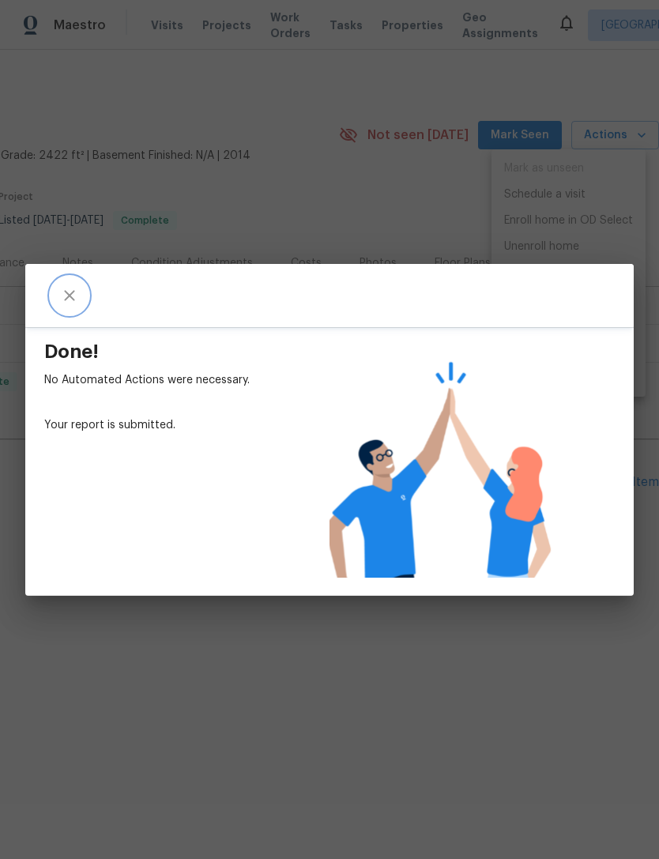
click at [73, 293] on icon "close" at bounding box center [69, 295] width 19 height 19
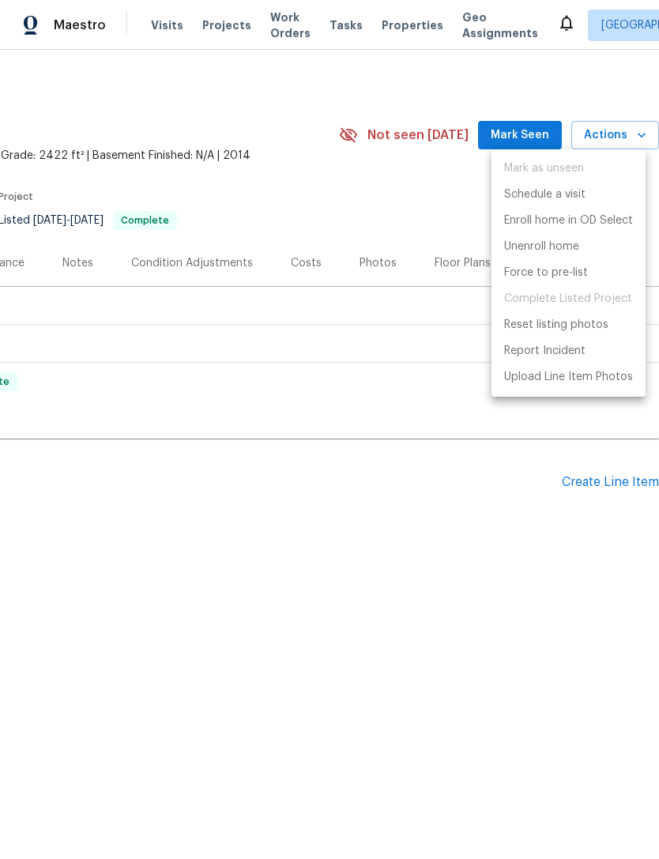
click at [441, 513] on div at bounding box center [329, 429] width 659 height 859
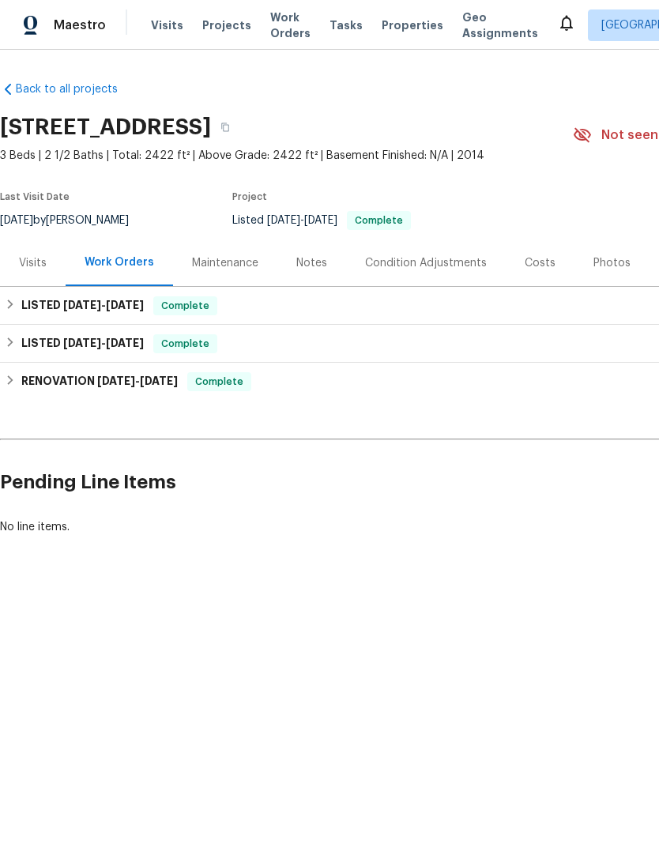
scroll to position [0, 0]
click at [239, 133] on button "button" at bounding box center [225, 127] width 28 height 28
